Goal: Check status: Check status

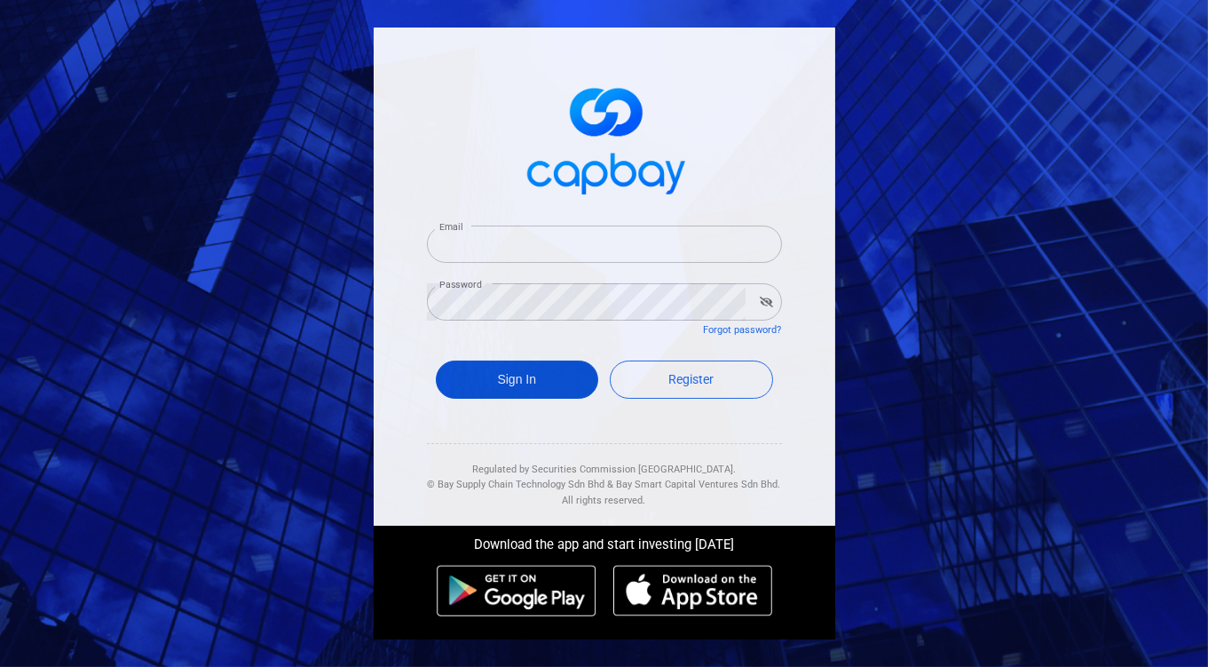
type input "[EMAIL_ADDRESS][DOMAIN_NAME]"
click at [542, 376] on button "Sign In" at bounding box center [517, 379] width 163 height 38
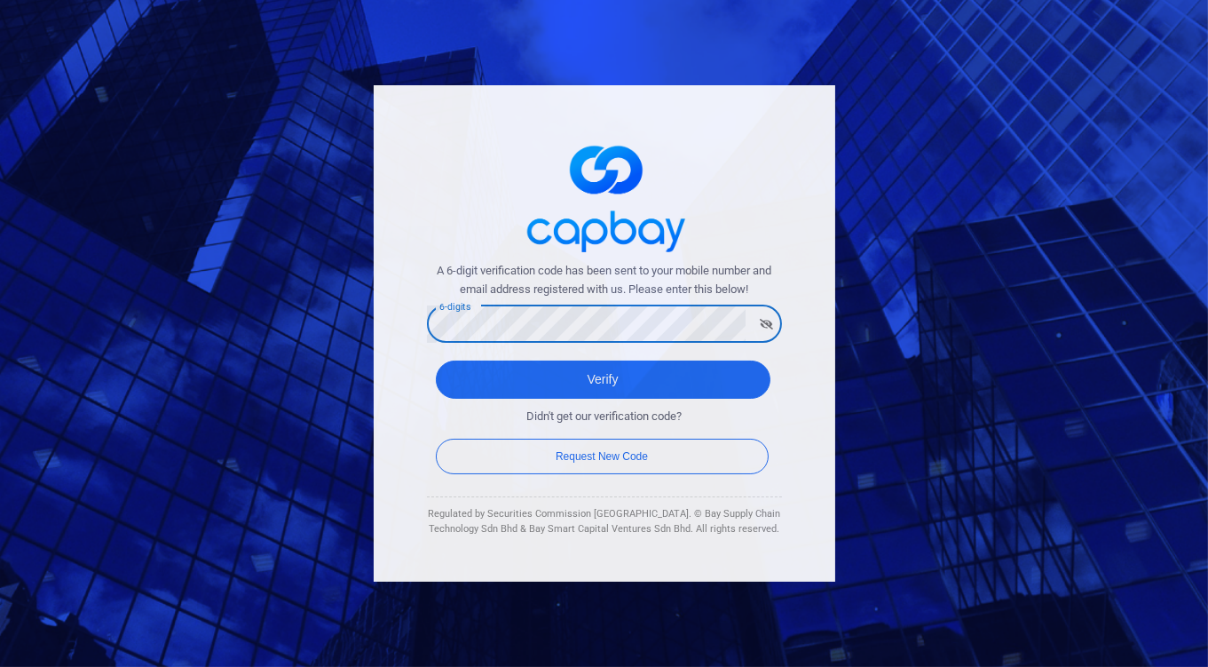
click at [436, 360] on button "Verify" at bounding box center [603, 379] width 335 height 38
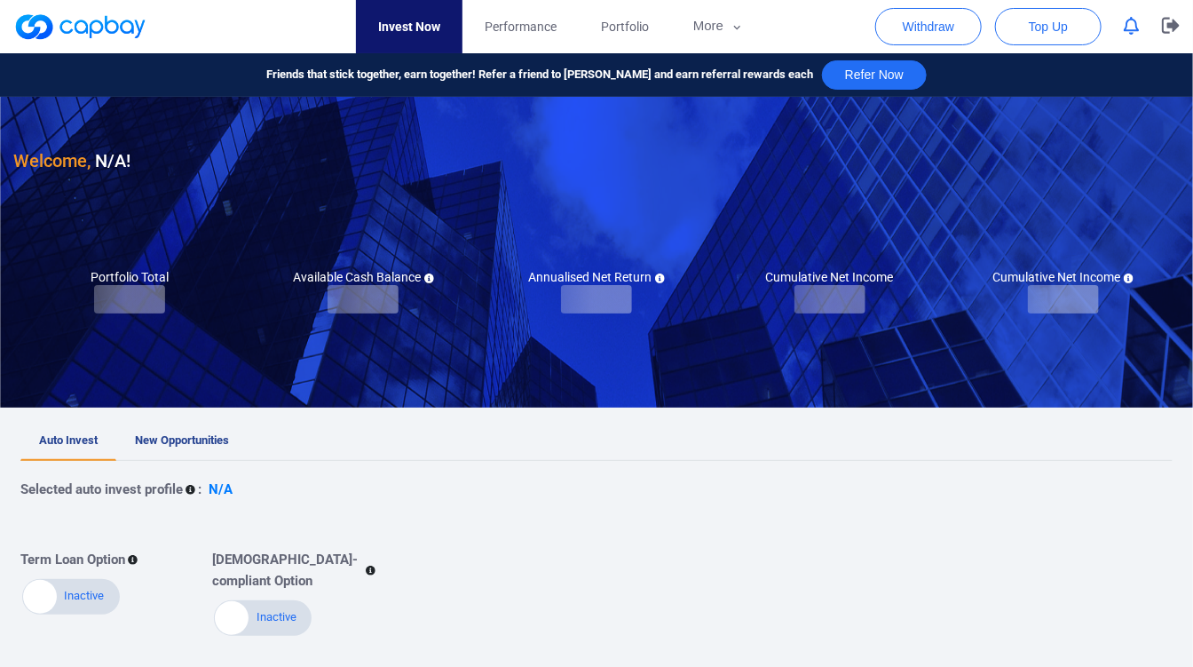
checkbox input "true"
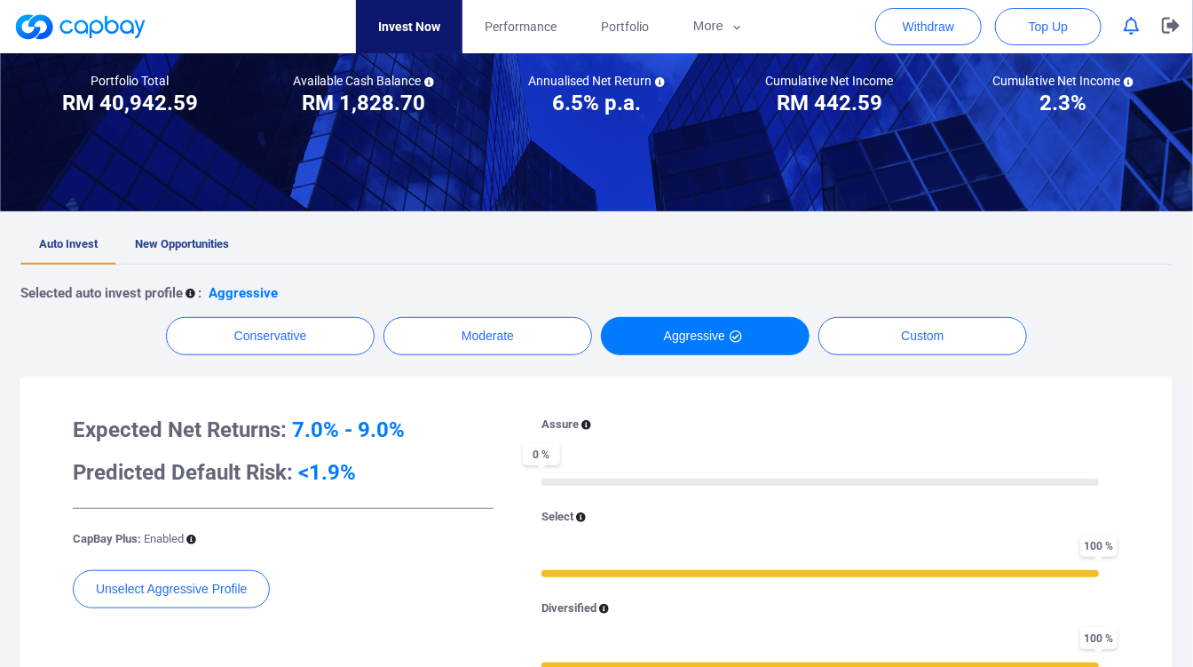
scroll to position [197, 0]
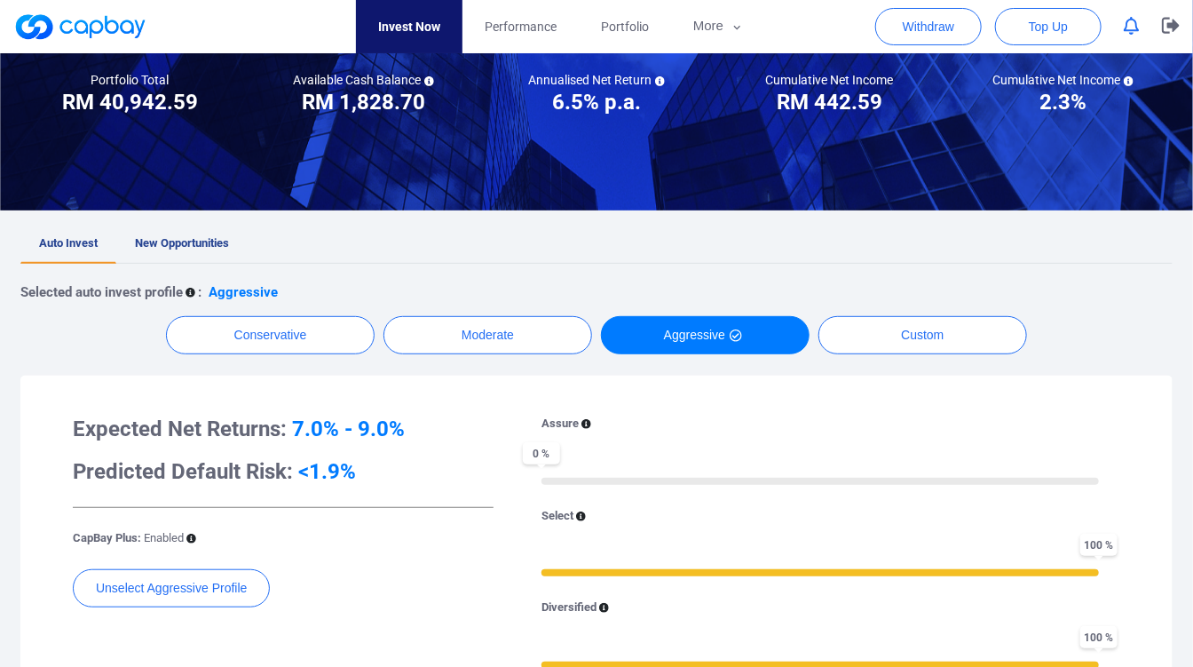
click at [169, 246] on span "New Opportunities" at bounding box center [182, 242] width 94 height 13
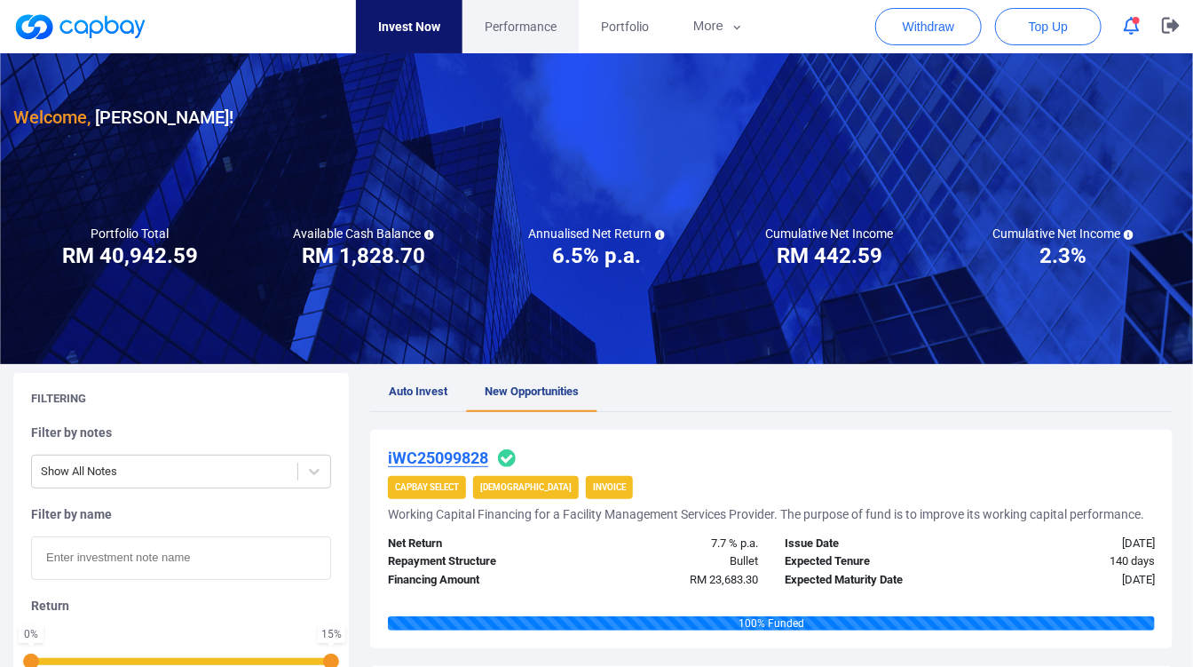
click at [548, 29] on span "Performance" at bounding box center [521, 27] width 72 height 20
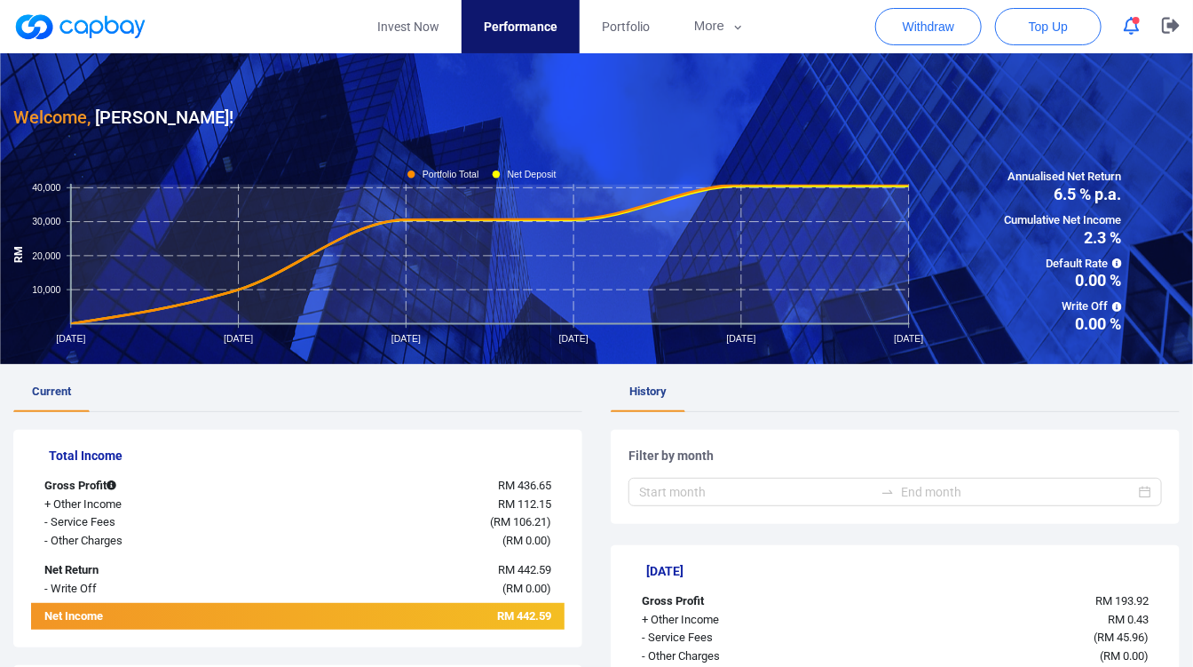
click at [1124, 28] on button "button" at bounding box center [1132, 26] width 34 height 28
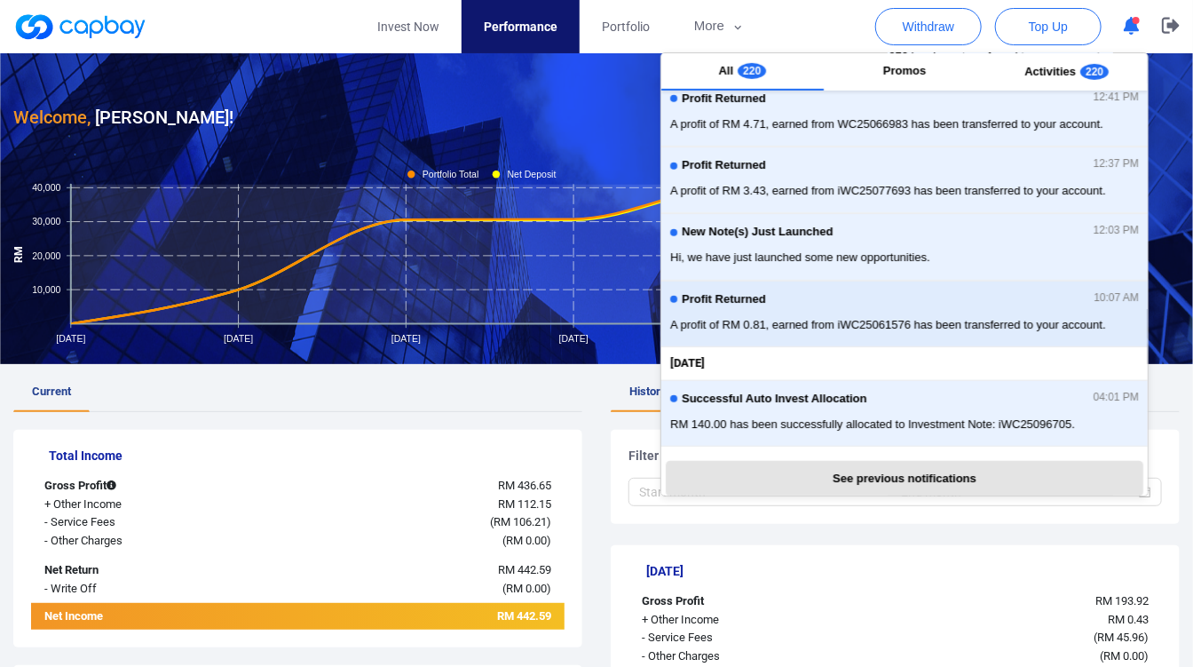
scroll to position [423, 0]
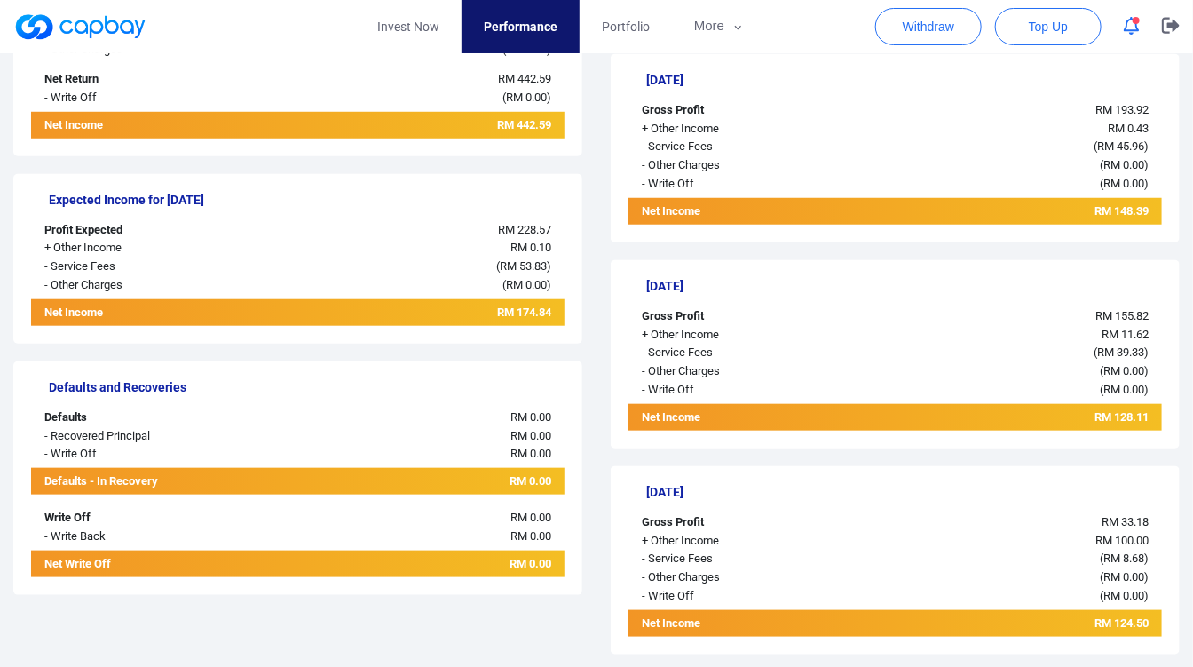
scroll to position [493, 0]
